Goal: Navigation & Orientation: Find specific page/section

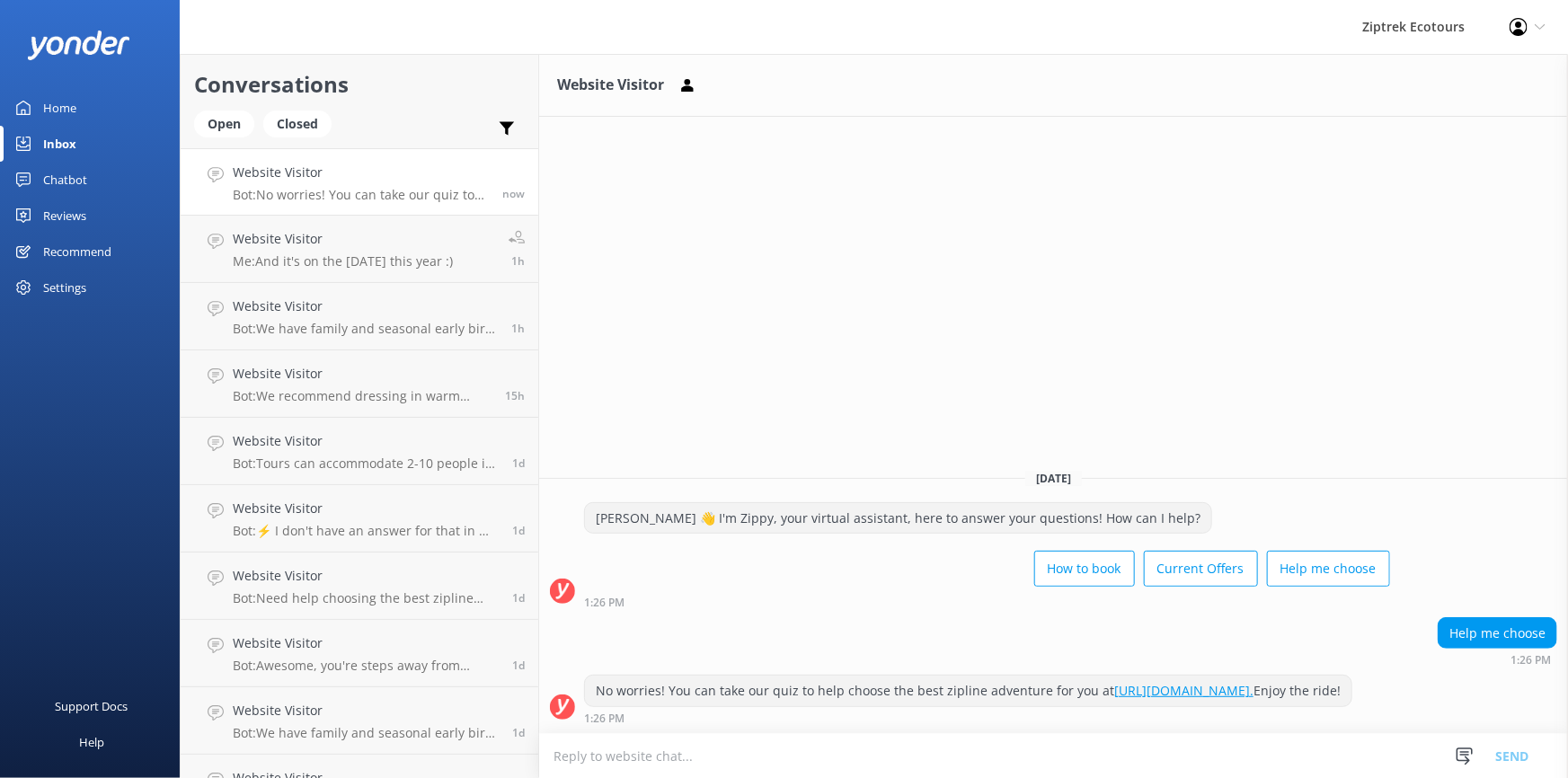
click at [78, 107] on link "Home" at bounding box center [90, 108] width 180 height 36
